Goal: Information Seeking & Learning: Learn about a topic

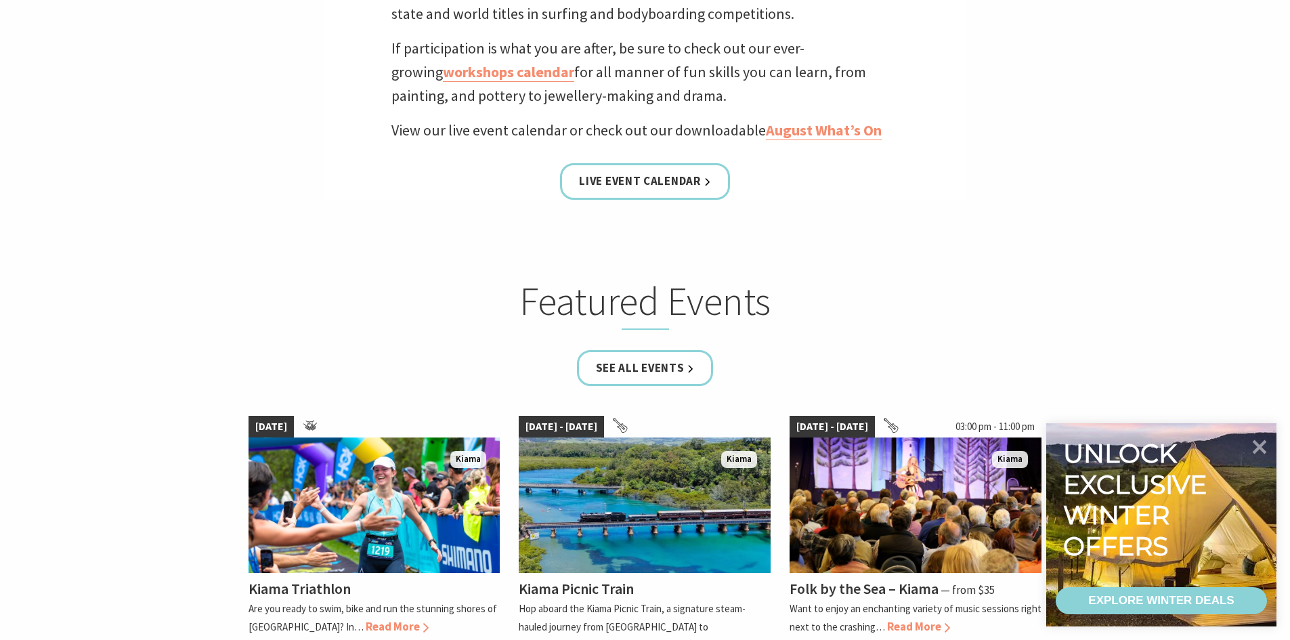
scroll to position [609, 0]
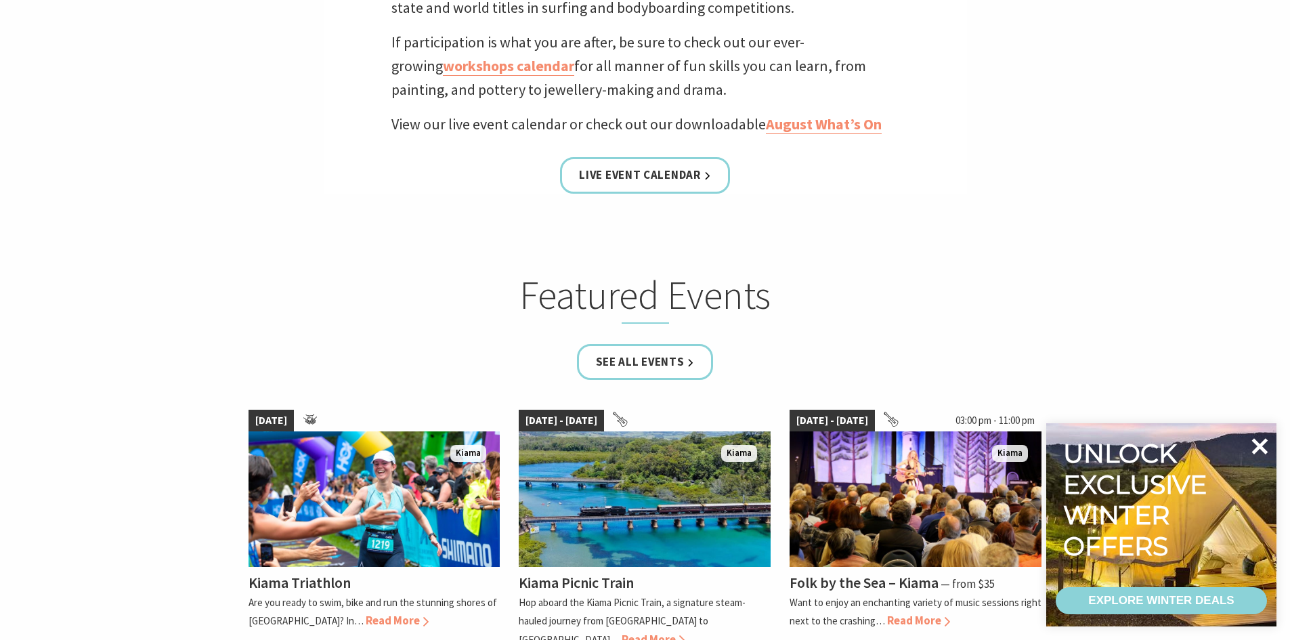
click at [1261, 446] on icon at bounding box center [1260, 446] width 16 height 16
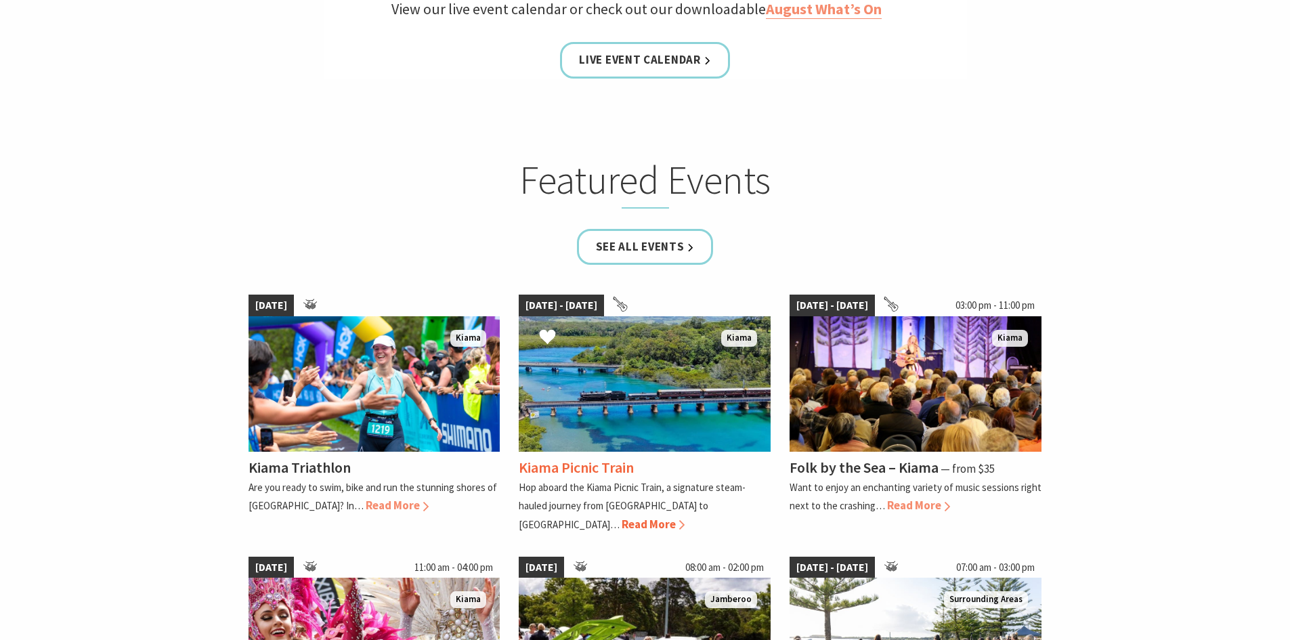
scroll to position [813, 0]
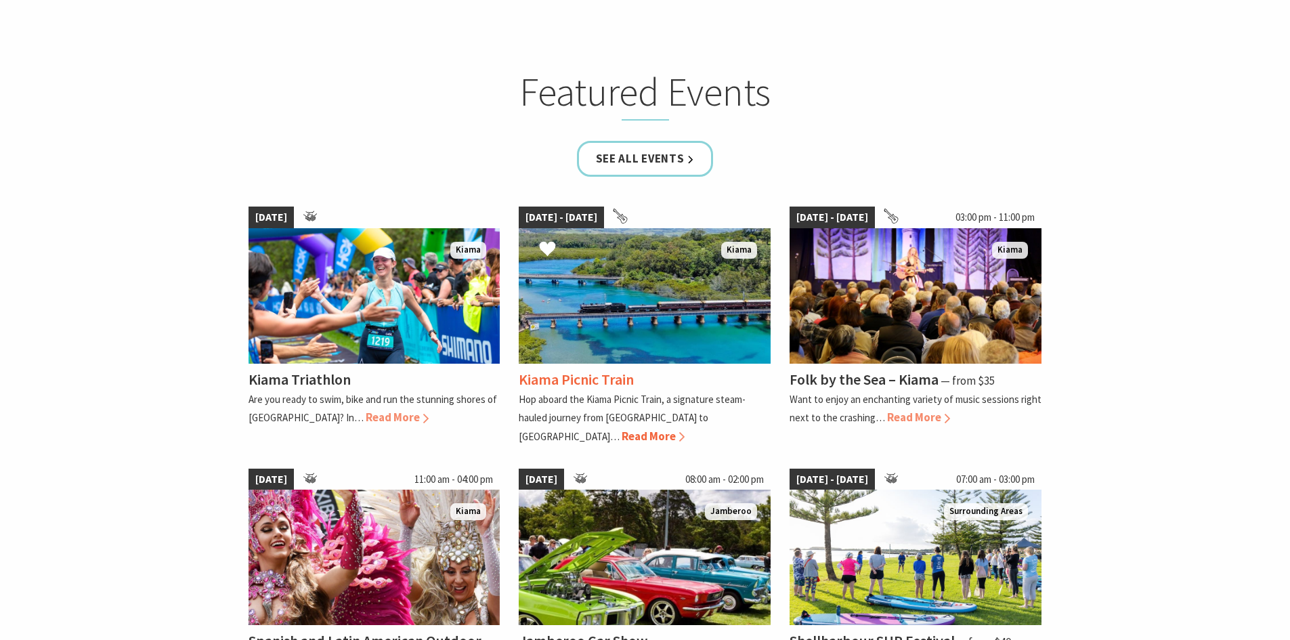
click at [685, 429] on span "Read More" at bounding box center [653, 436] width 63 height 15
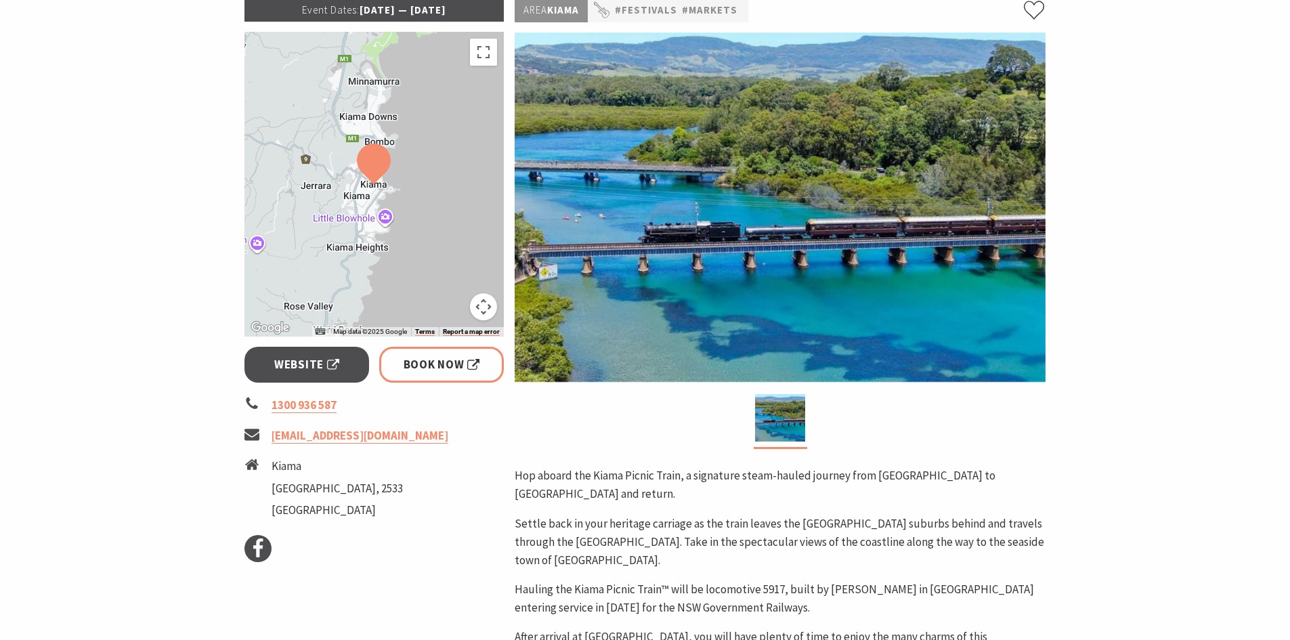
scroll to position [271, 0]
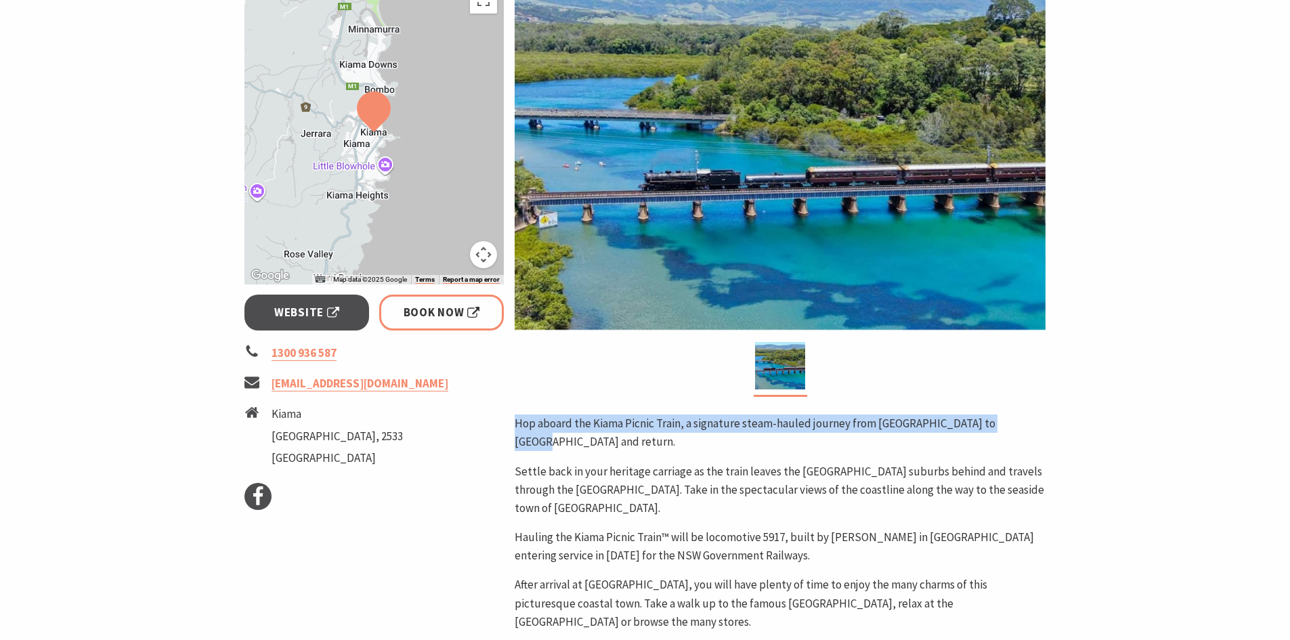
drag, startPoint x: 513, startPoint y: 423, endPoint x: 1015, endPoint y: 419, distance: 501.8
click at [1015, 419] on div "Area [GEOGRAPHIC_DATA] #Festivals #Markets Hop aboard the Kiama Picnic Train, a…" at bounding box center [780, 409] width 542 height 925
copy p "Hop aboard the Kiama Picnic Train, a signature steam-hauled journey from [GEOGR…"
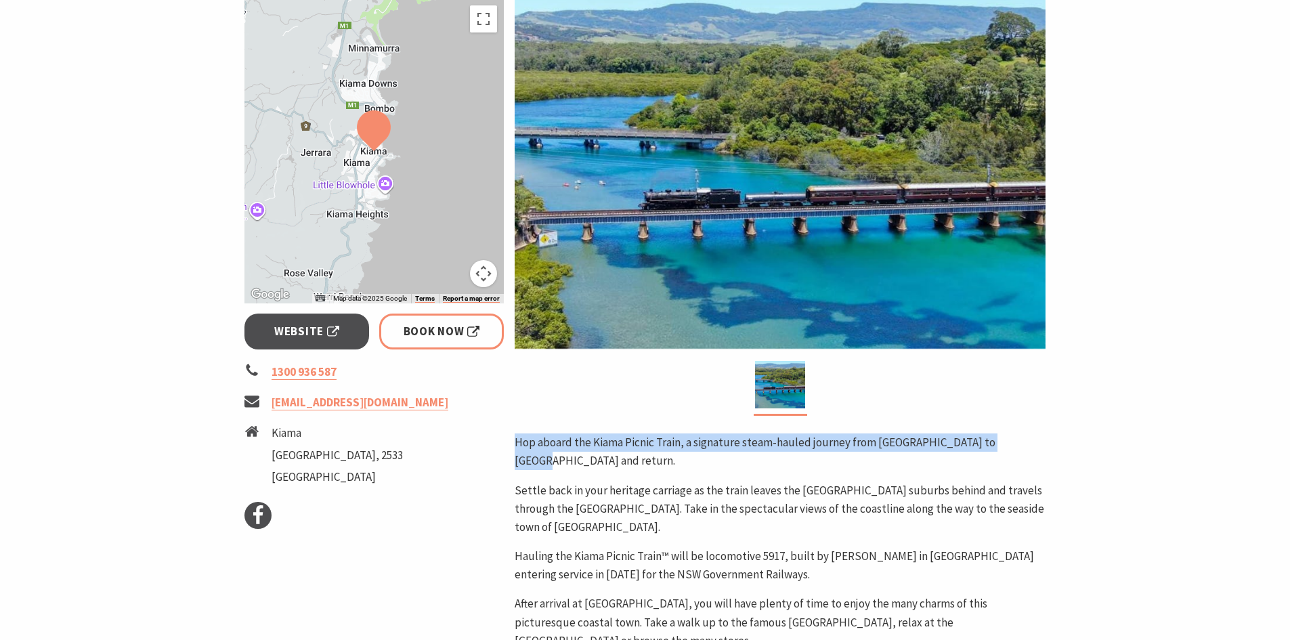
scroll to position [406, 0]
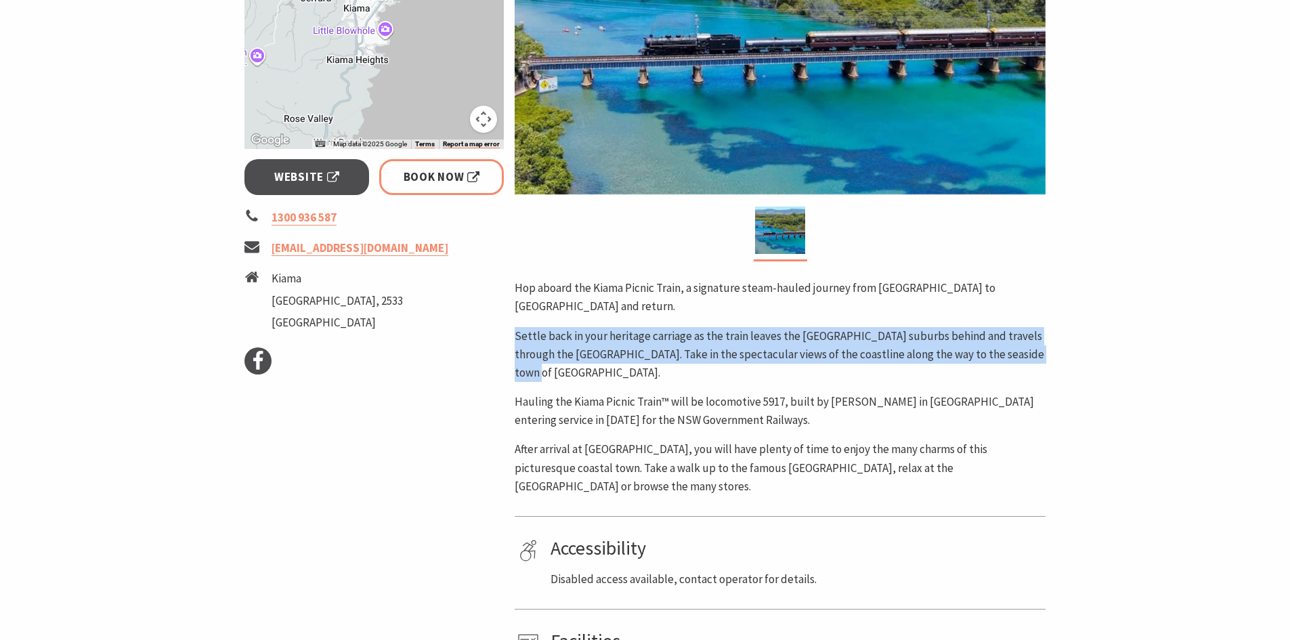
drag, startPoint x: 517, startPoint y: 316, endPoint x: 1069, endPoint y: 339, distance: 553.1
click at [1069, 339] on section "Home Events Festivals Kiama Picnic Train Kiama Picnic Train Event Dates: [DATE]…" at bounding box center [645, 220] width 1290 height 1107
copy p "Settle back in your heritage carriage as the train leaves the [GEOGRAPHIC_DATA]…"
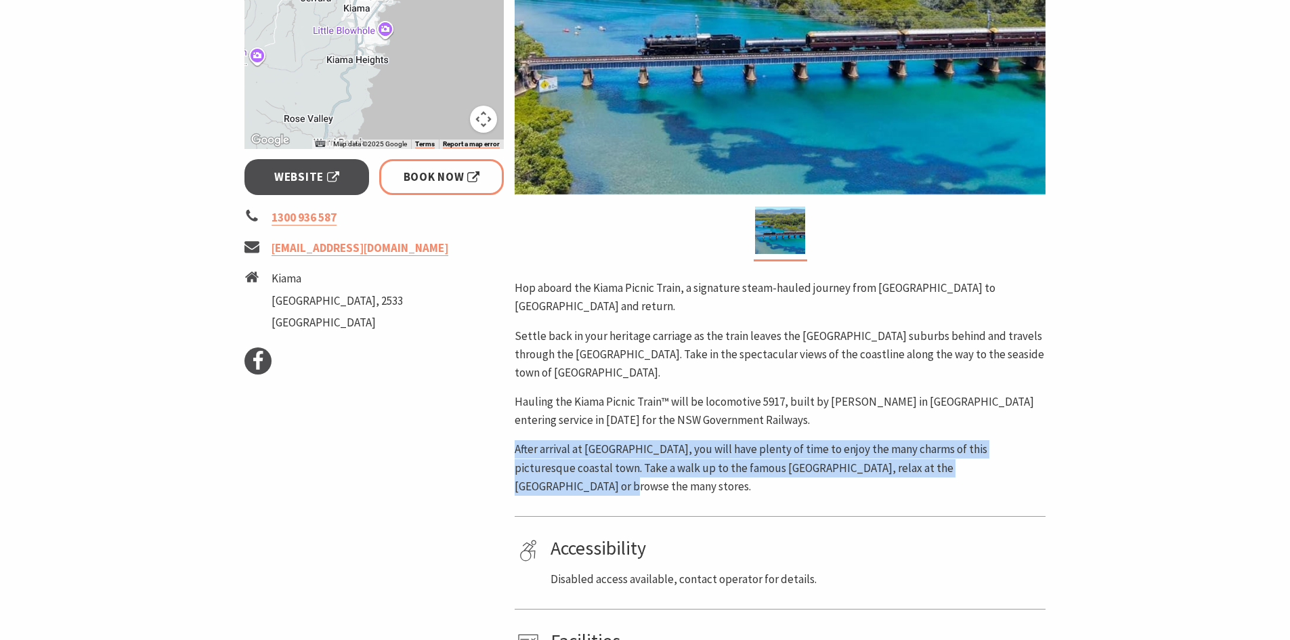
drag, startPoint x: 512, startPoint y: 411, endPoint x: 995, endPoint y: 431, distance: 483.9
click at [995, 431] on div "Area [GEOGRAPHIC_DATA] #Festivals #Markets Hop aboard the Kiama Picnic Train, a…" at bounding box center [780, 273] width 542 height 925
copy p "After arrival at [GEOGRAPHIC_DATA], you will have plenty of time to enjoy the m…"
